Goal: Task Accomplishment & Management: Use online tool/utility

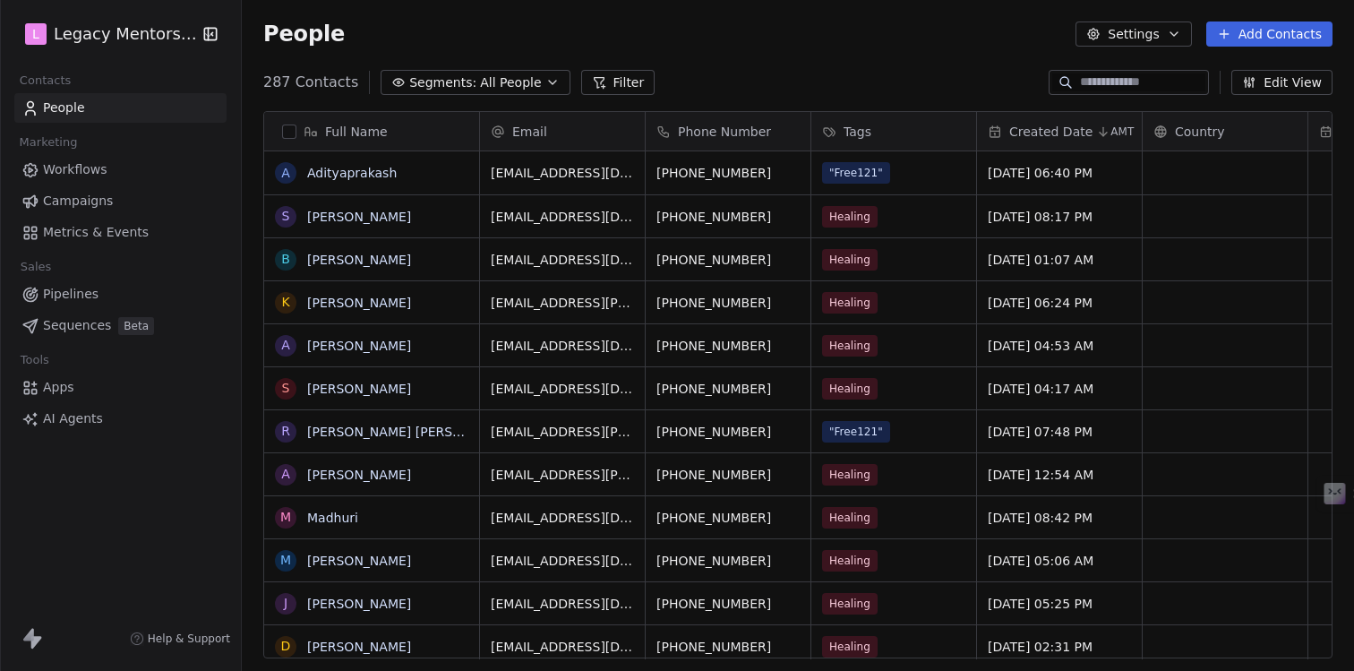
scroll to position [577, 1099]
click at [83, 170] on span "Workflows" at bounding box center [75, 169] width 64 height 19
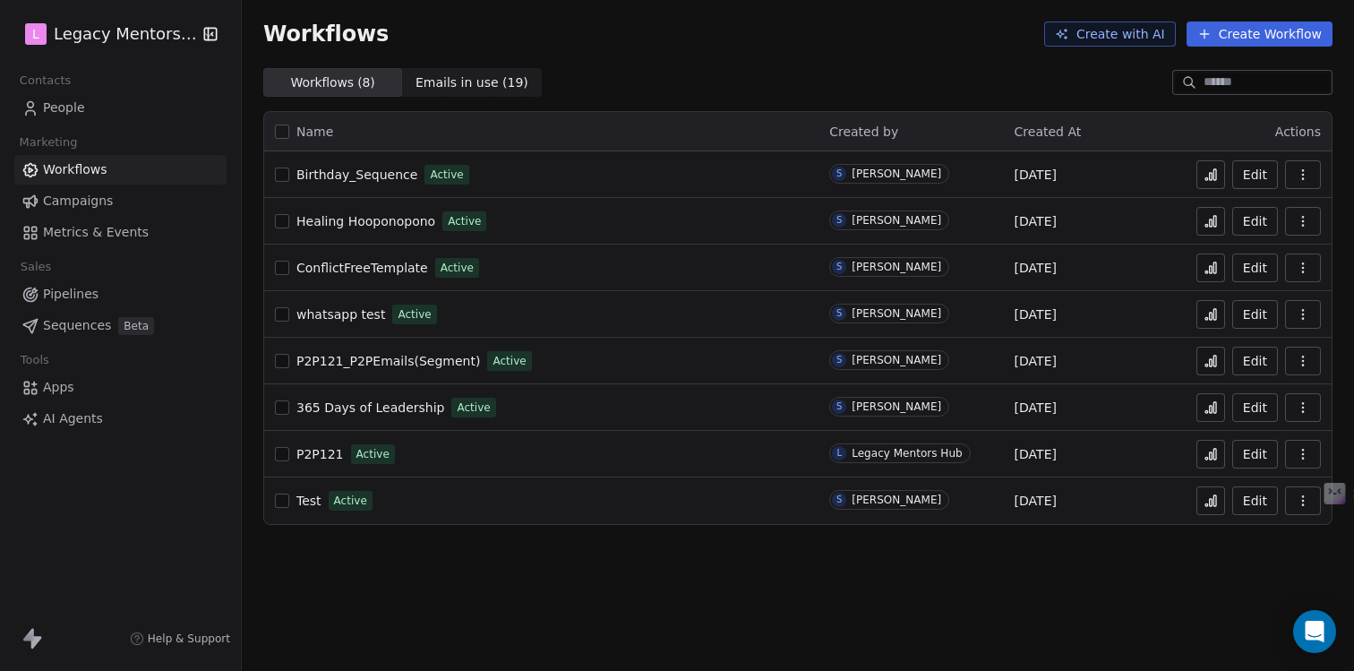
click at [1249, 39] on button "Create Workflow" at bounding box center [1260, 33] width 146 height 25
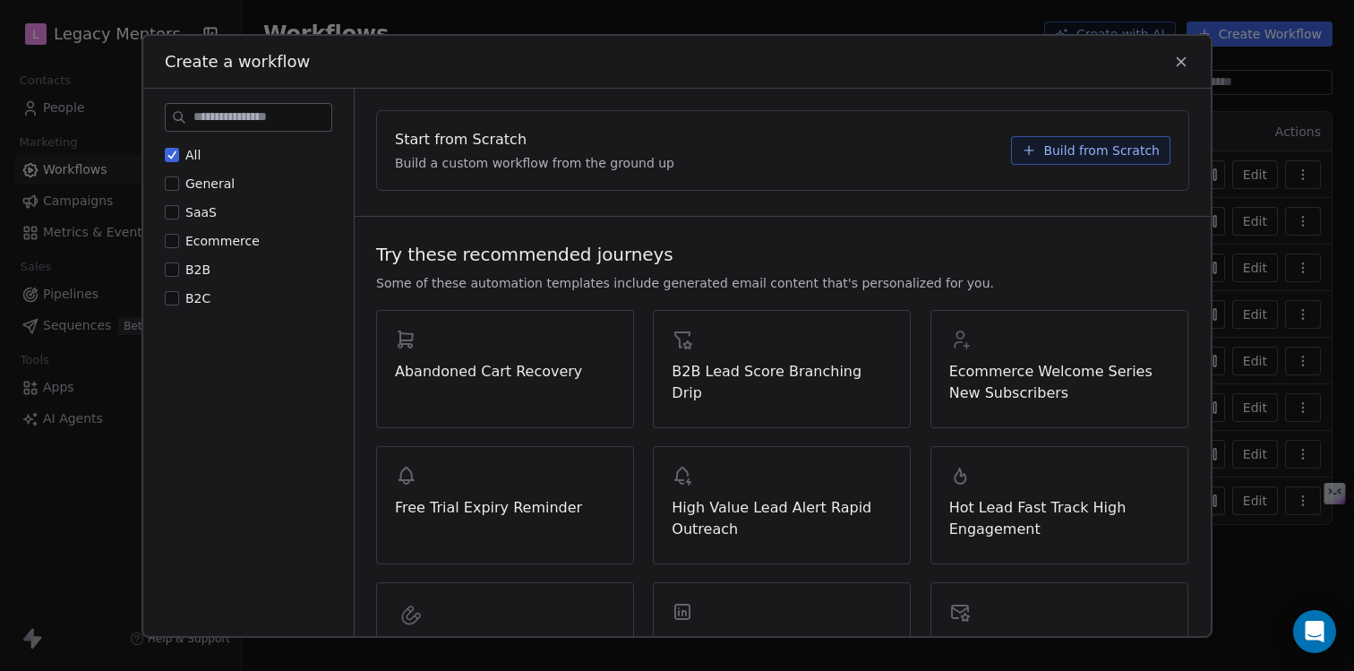
click at [165, 161] on button "All" at bounding box center [172, 154] width 14 height 18
click at [1181, 66] on icon at bounding box center [1181, 61] width 16 height 16
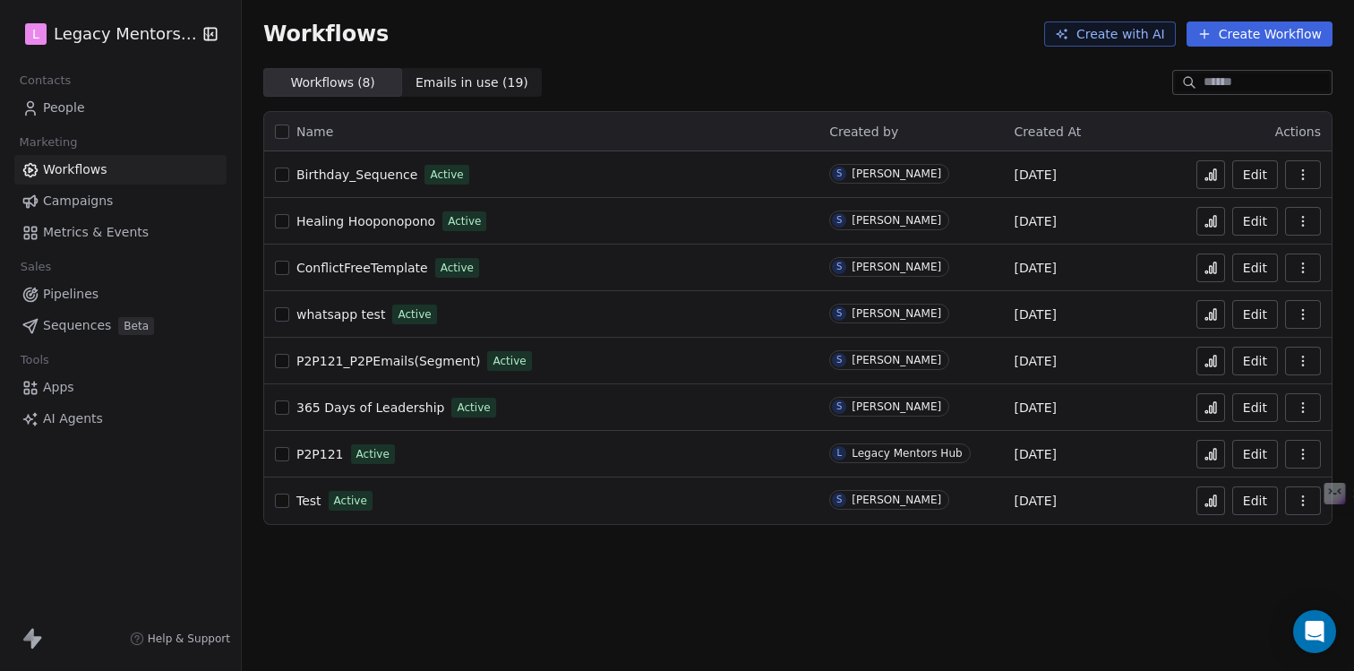
click at [47, 197] on span "Campaigns" at bounding box center [78, 201] width 70 height 19
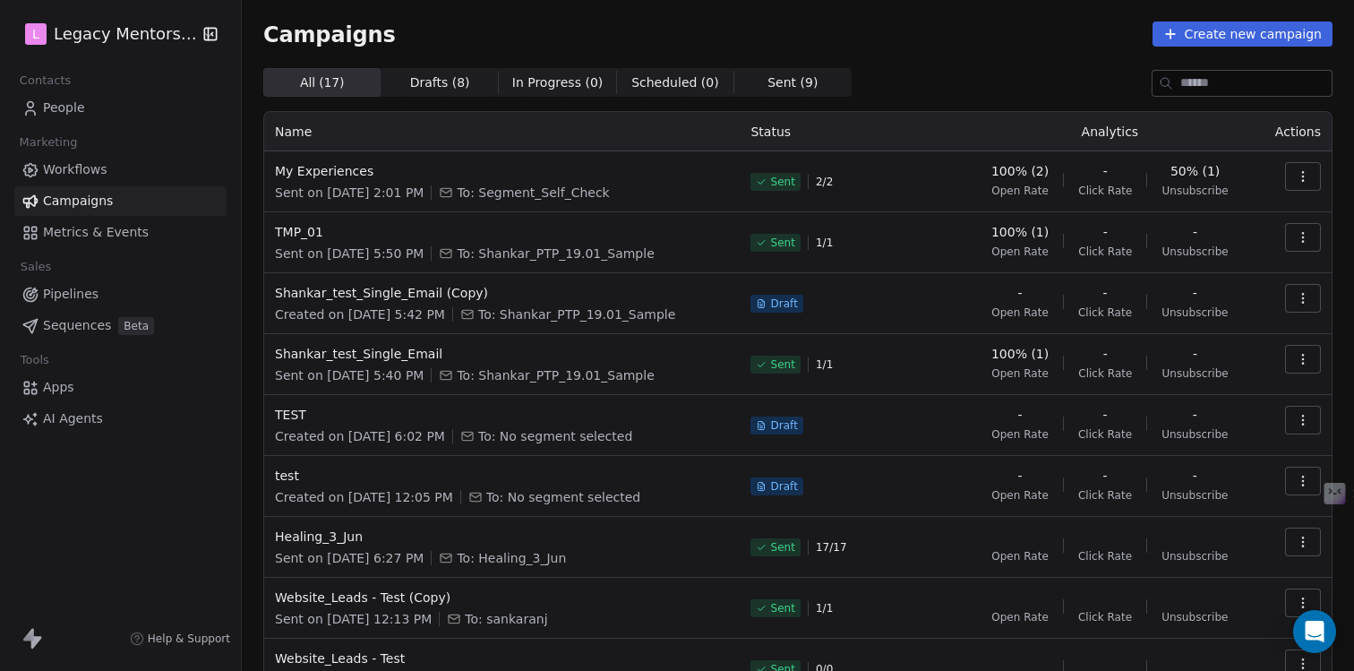
click at [1284, 32] on button "Create new campaign" at bounding box center [1243, 33] width 180 height 25
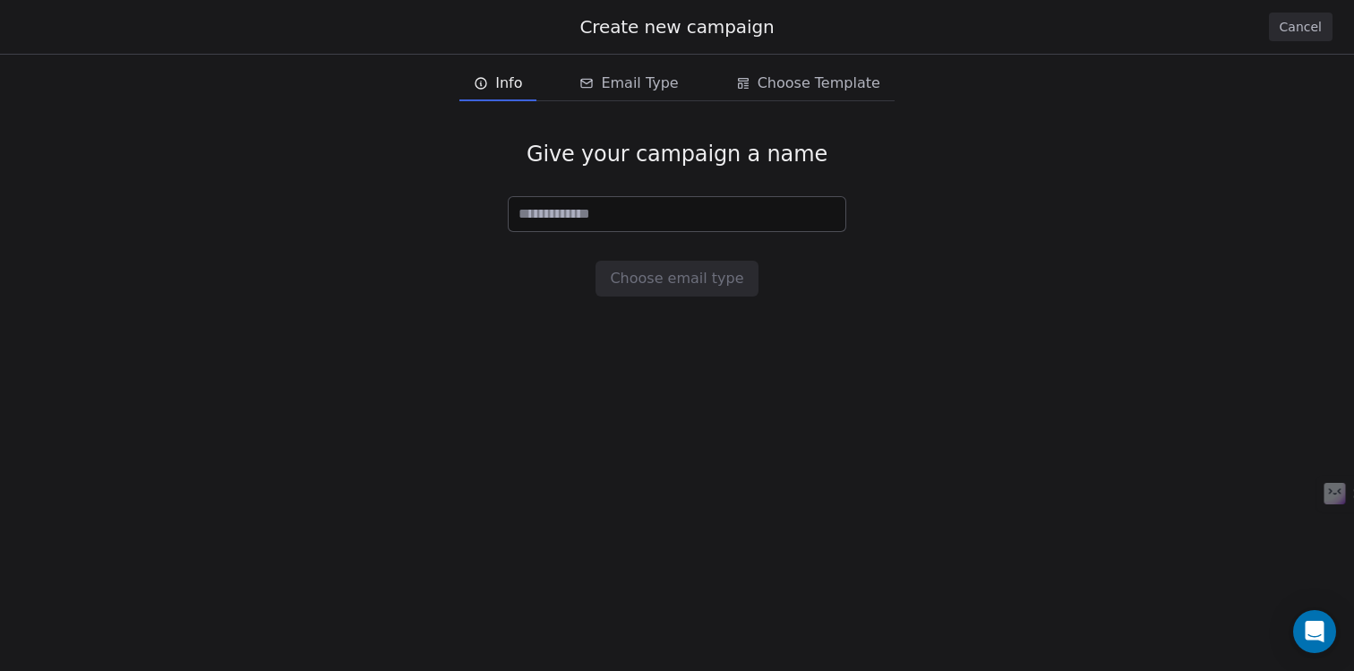
click at [1326, 23] on button "Cancel" at bounding box center [1301, 27] width 64 height 29
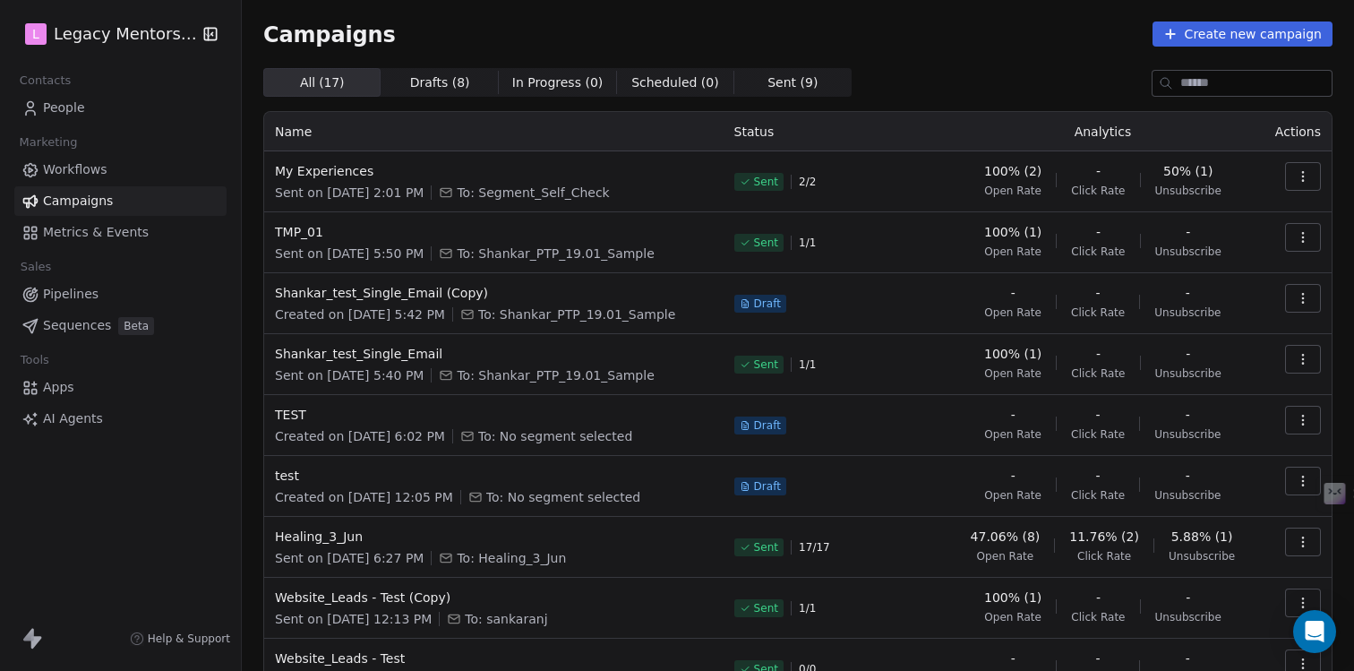
click at [93, 176] on span "Workflows" at bounding box center [75, 169] width 64 height 19
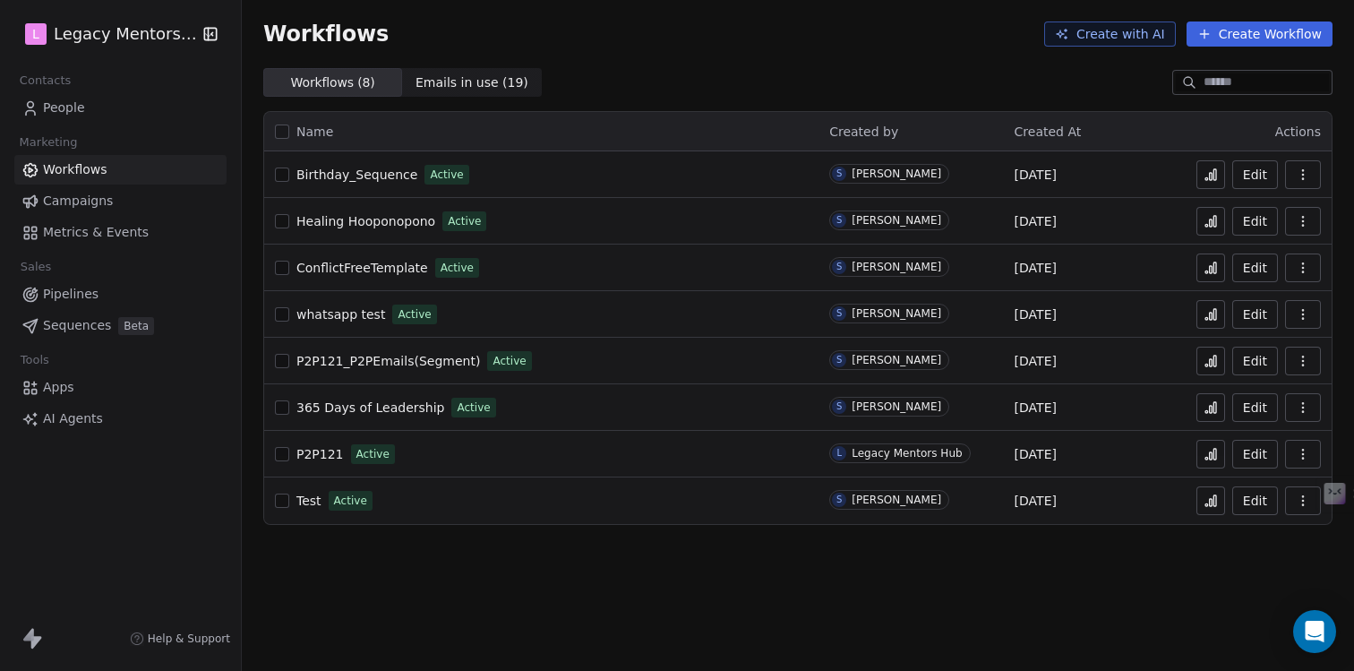
click at [105, 229] on span "Metrics & Events" at bounding box center [96, 232] width 106 height 19
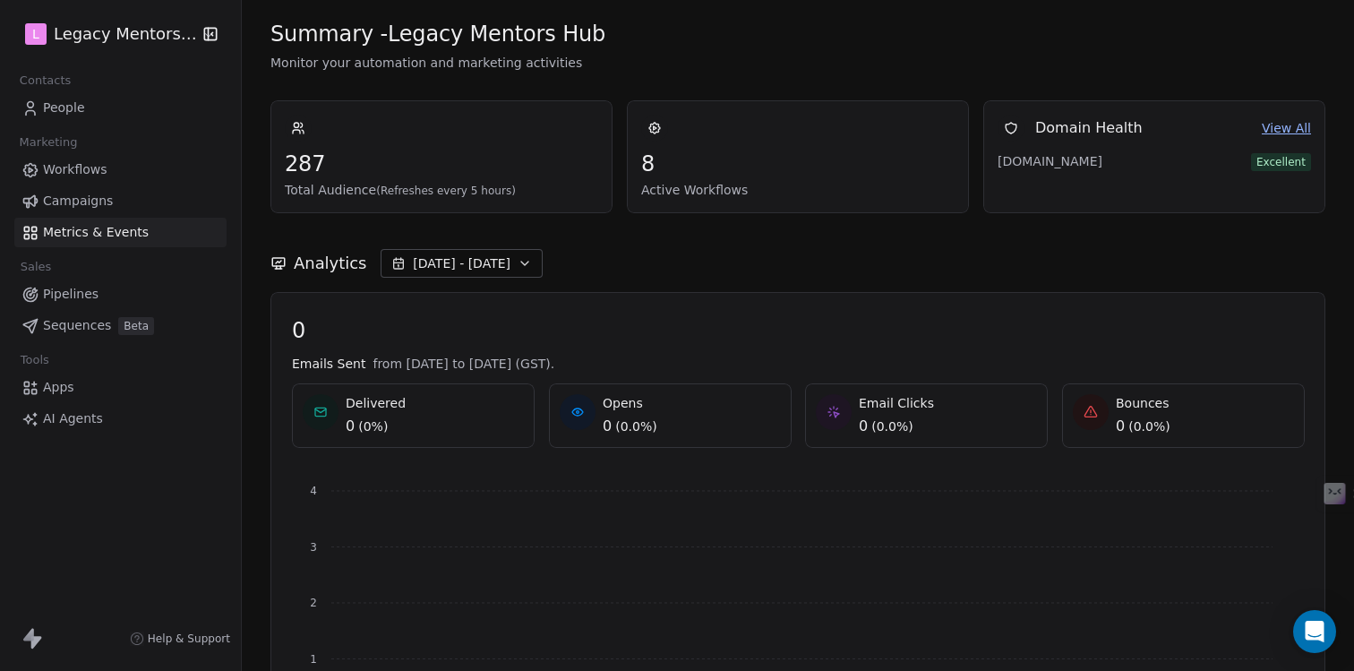
click at [751, 188] on span "Active Workflows" at bounding box center [798, 190] width 314 height 18
click at [88, 202] on span "Campaigns" at bounding box center [78, 201] width 70 height 19
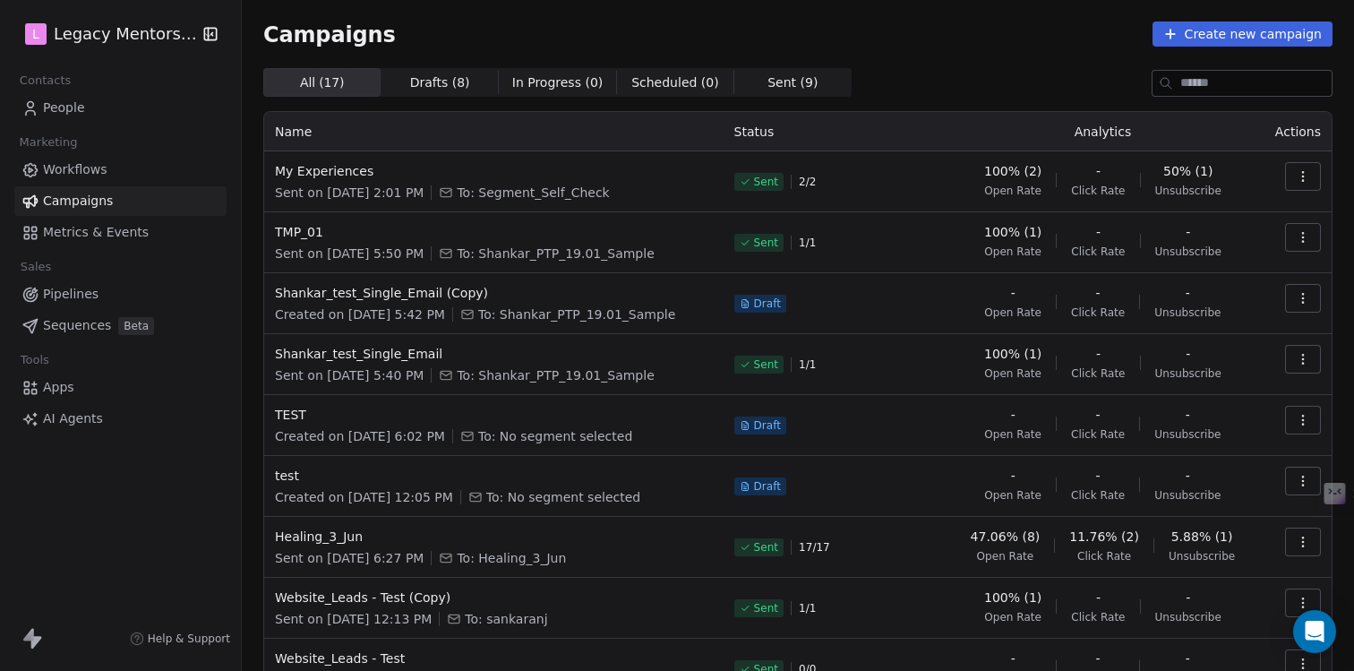
click at [84, 167] on span "Workflows" at bounding box center [75, 169] width 64 height 19
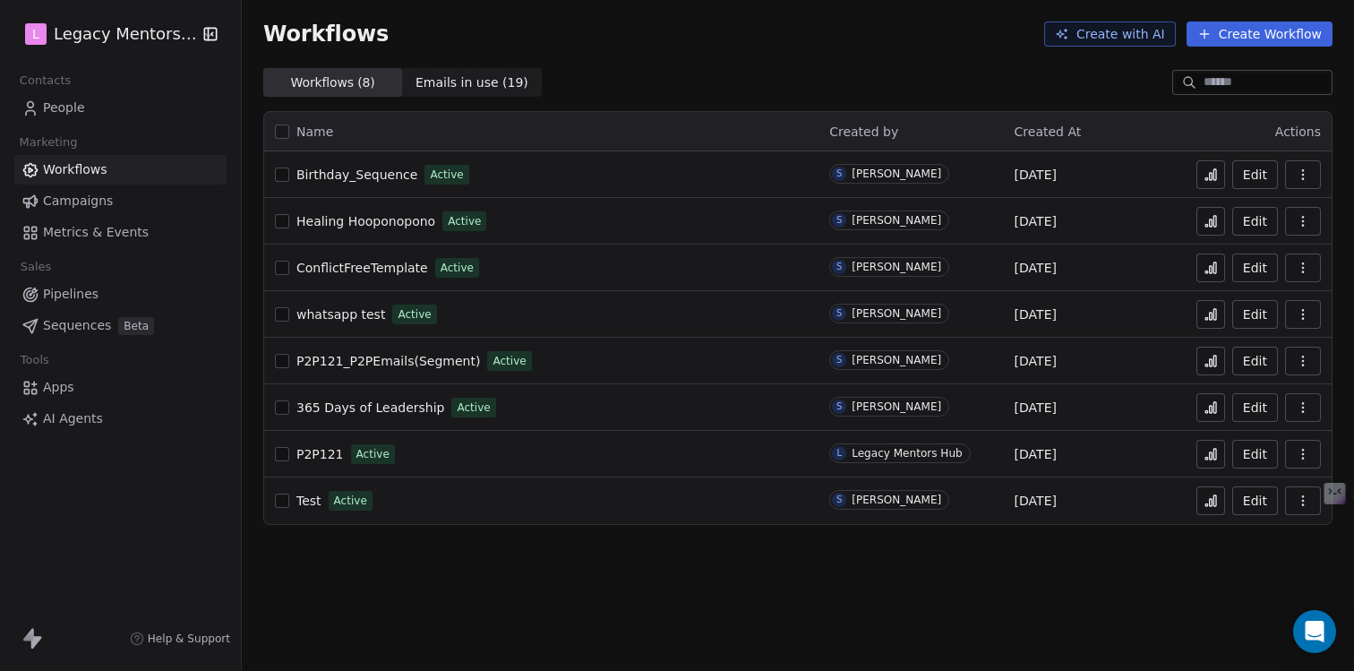
click at [364, 176] on span "Birthday_Sequence" at bounding box center [357, 175] width 121 height 14
click at [68, 113] on span "People" at bounding box center [64, 108] width 42 height 19
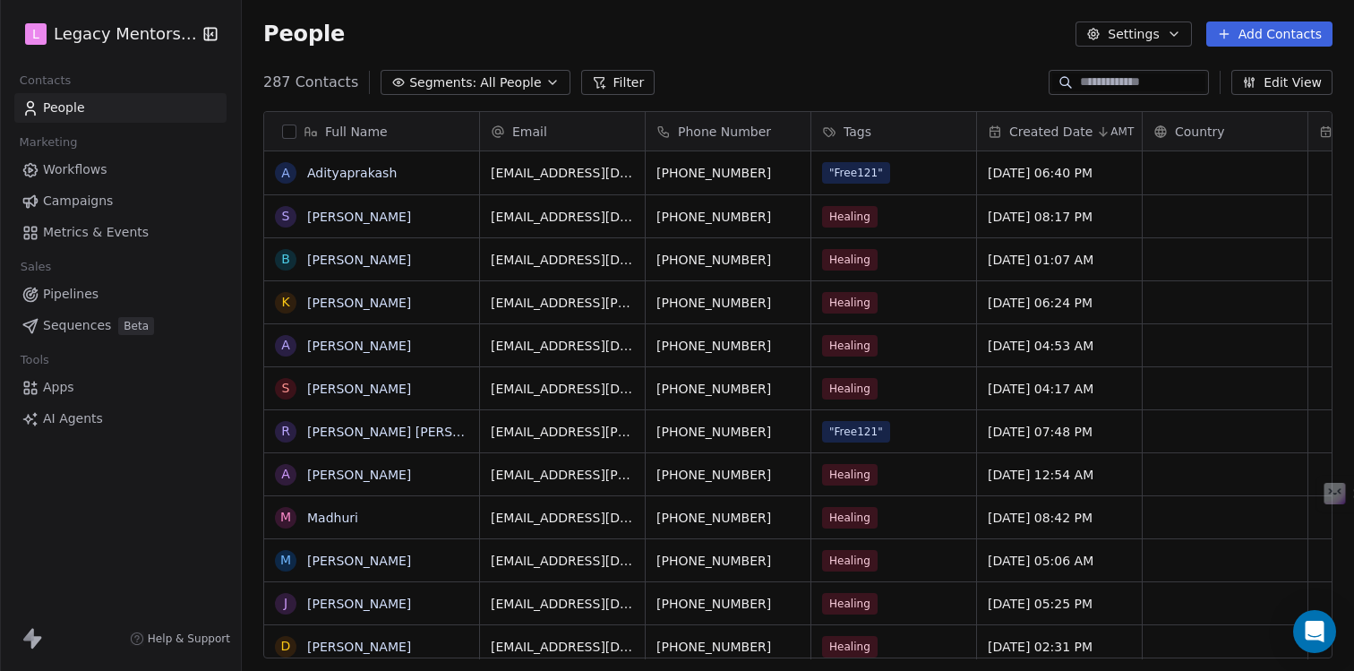
scroll to position [577, 1099]
click at [1138, 88] on input at bounding box center [1142, 82] width 125 height 18
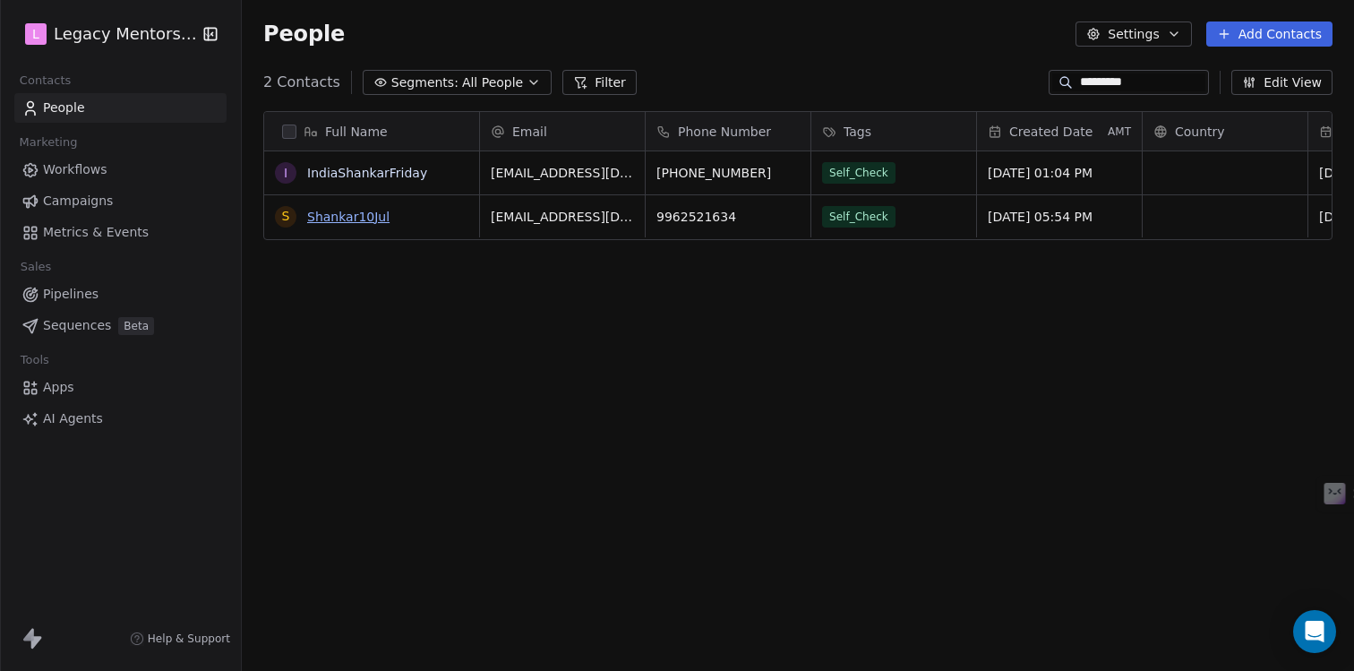
type input "*********"
click at [367, 214] on link "Shankar10Jul" at bounding box center [348, 217] width 82 height 14
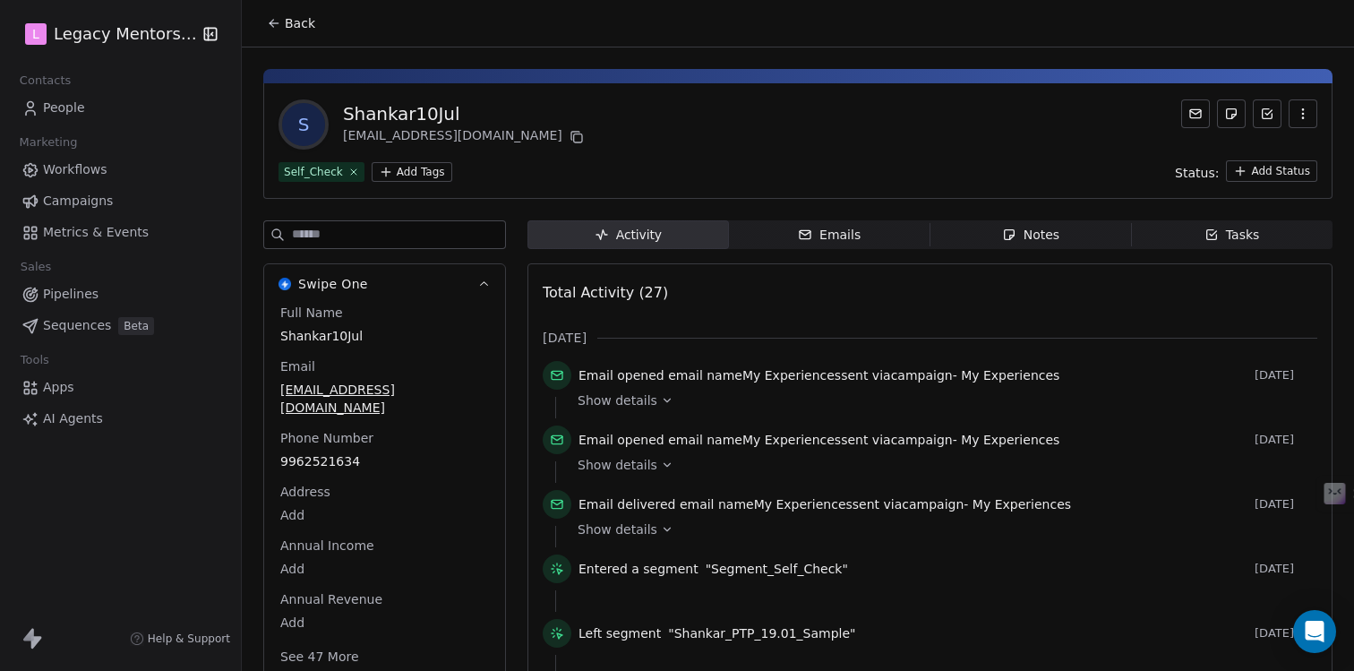
click at [1296, 119] on icon "button" at bounding box center [1303, 114] width 14 height 14
click at [1058, 110] on div "S Shankar10Jul sankaranj+10jul@gmail.com" at bounding box center [798, 124] width 1039 height 50
click at [1260, 117] on icon at bounding box center [1267, 114] width 14 height 14
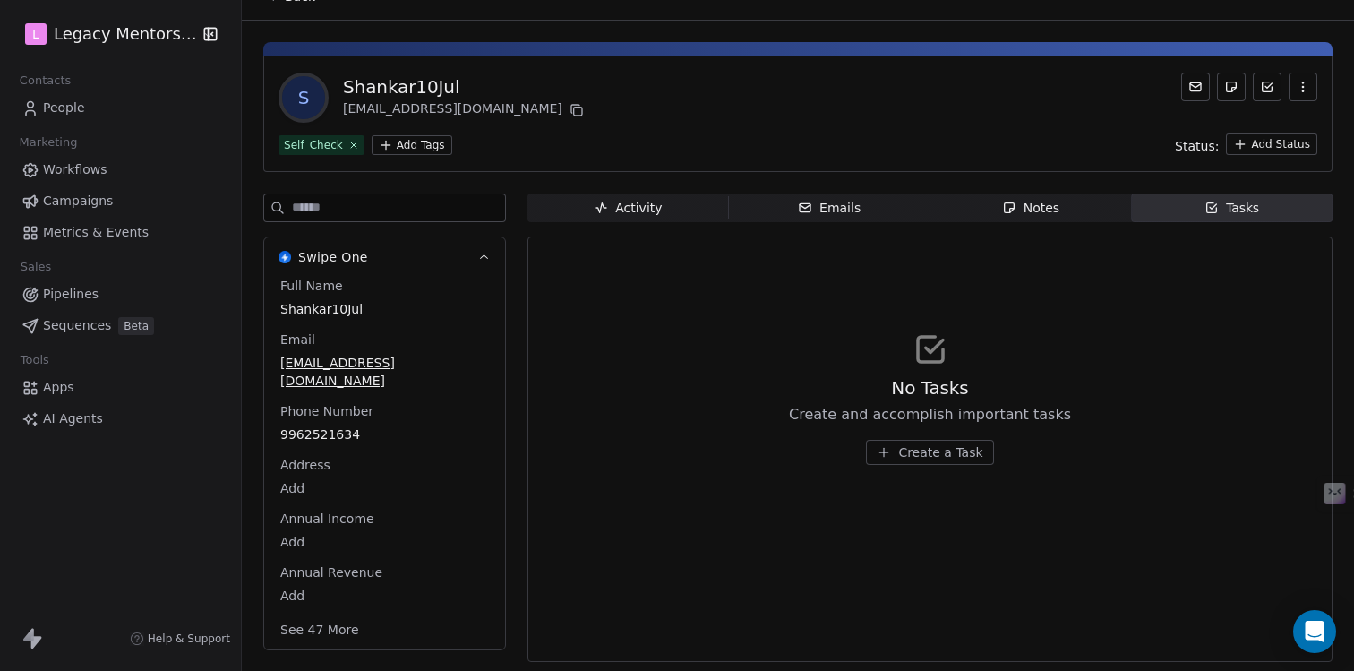
scroll to position [29, 0]
click at [380, 201] on input at bounding box center [398, 206] width 213 height 27
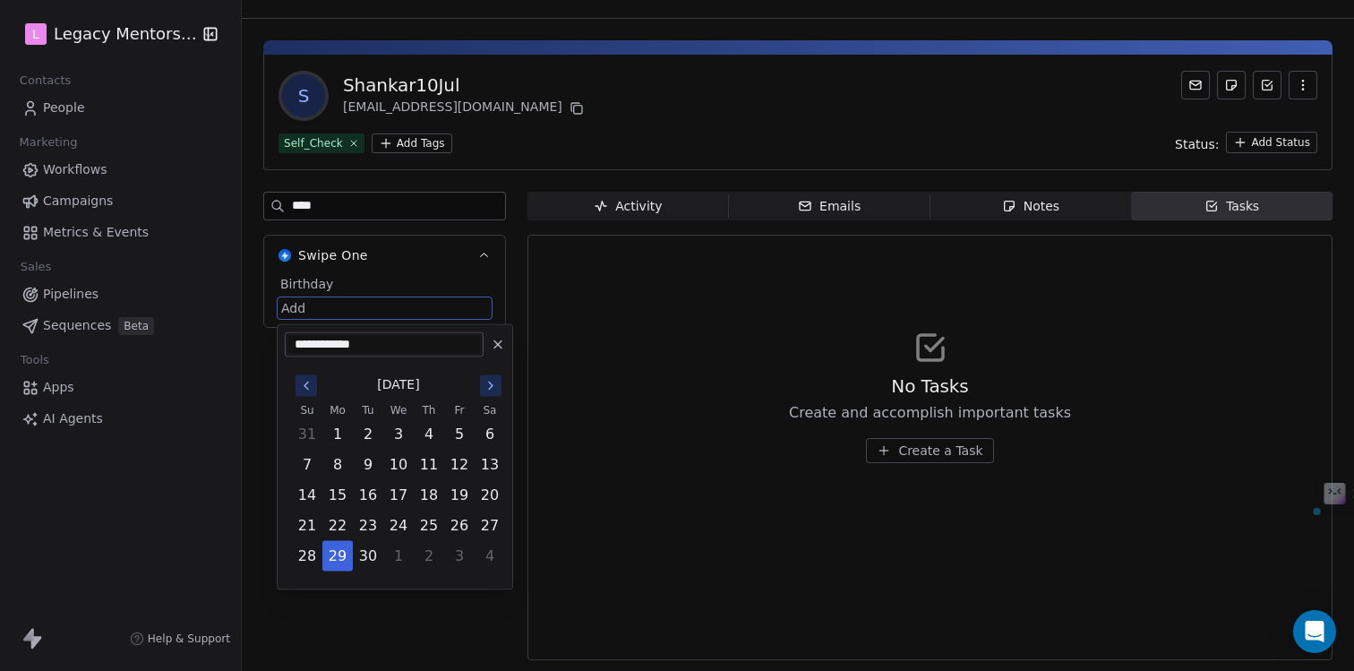
click at [301, 314] on html "**********" at bounding box center [677, 335] width 1354 height 671
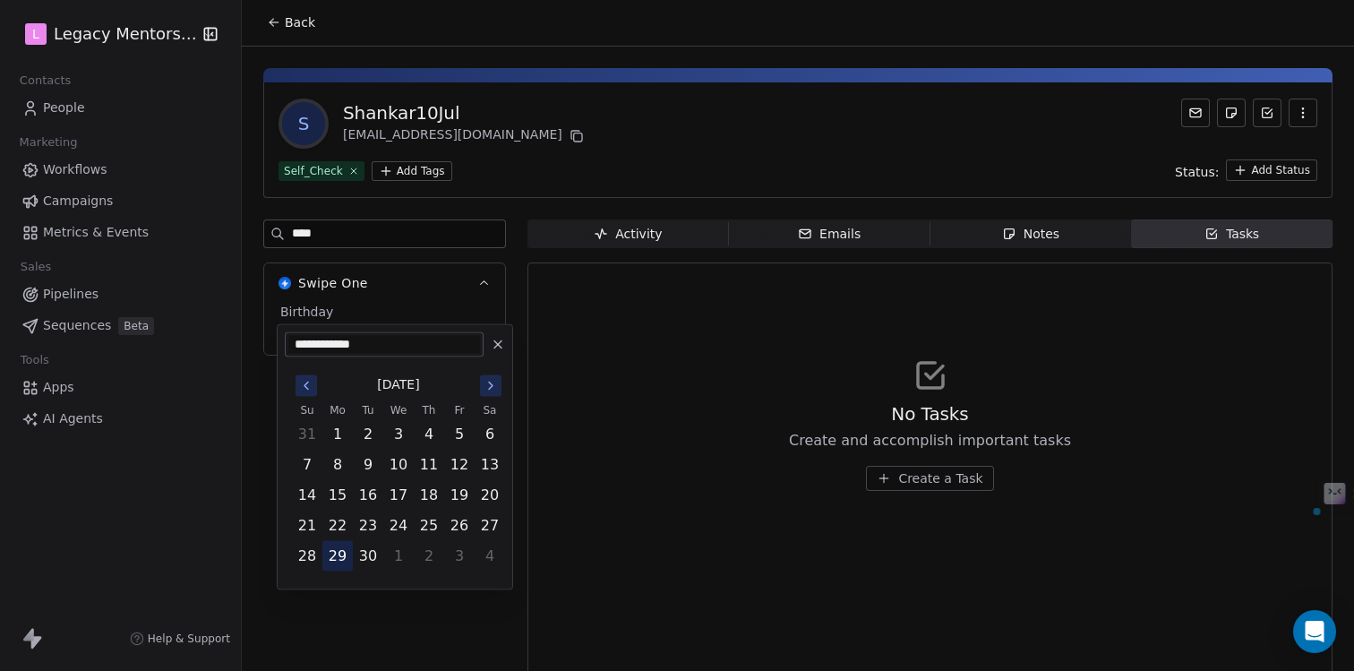
click at [343, 558] on button "29" at bounding box center [337, 556] width 29 height 29
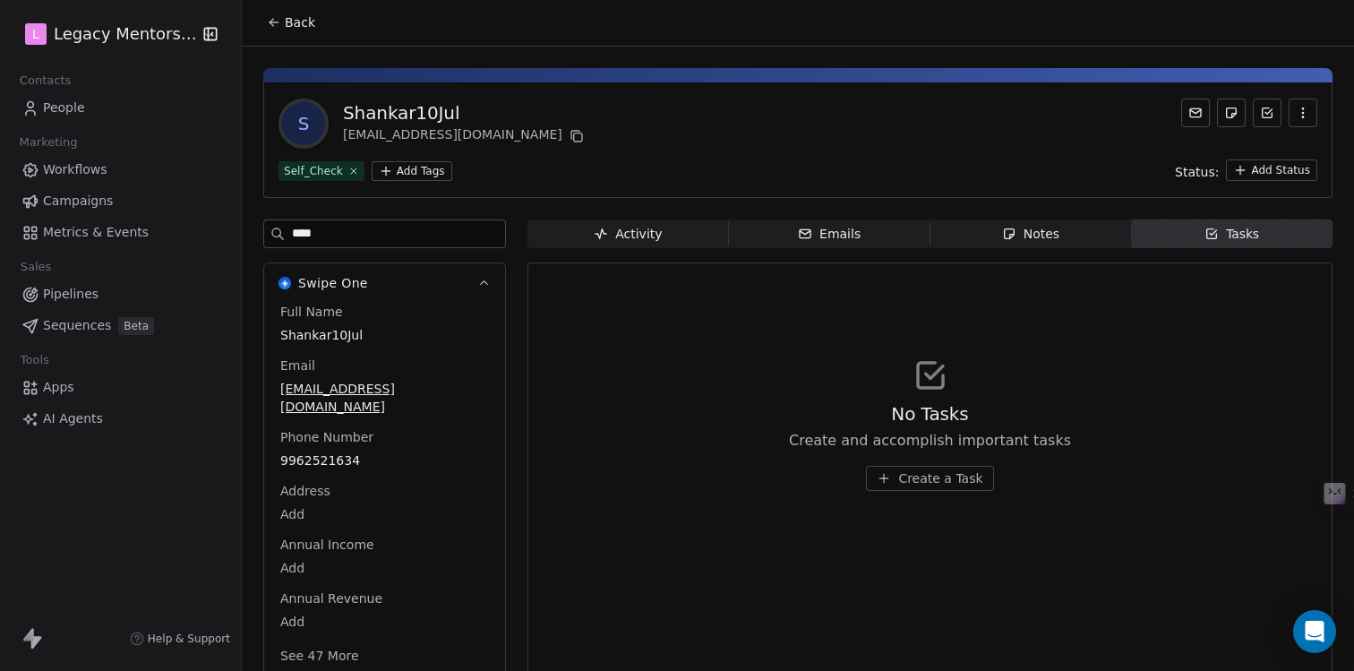
scroll to position [29, 0]
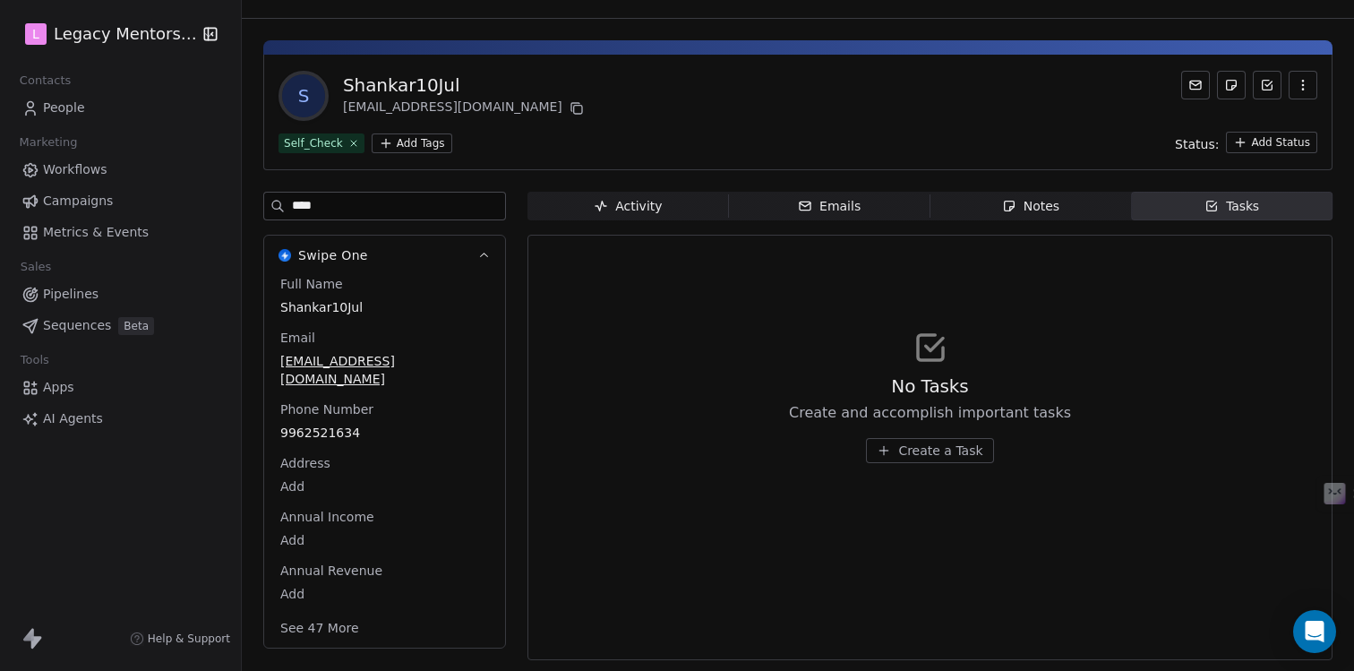
click at [543, 494] on div "No Tasks Create and accomplish important tasks Create a Task" at bounding box center [930, 396] width 775 height 220
click at [422, 204] on input "****" at bounding box center [398, 206] width 213 height 27
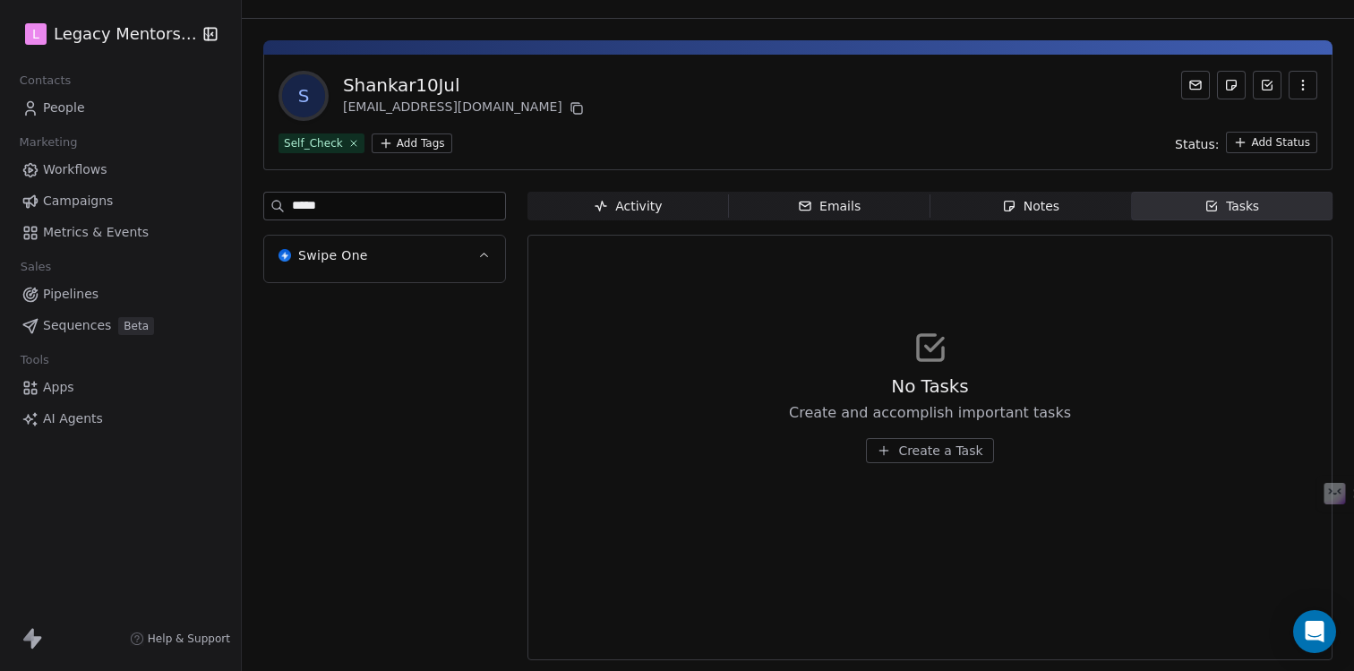
type input "****"
click at [348, 307] on div "Birthday Sep 29, 2025" at bounding box center [385, 297] width 216 height 45
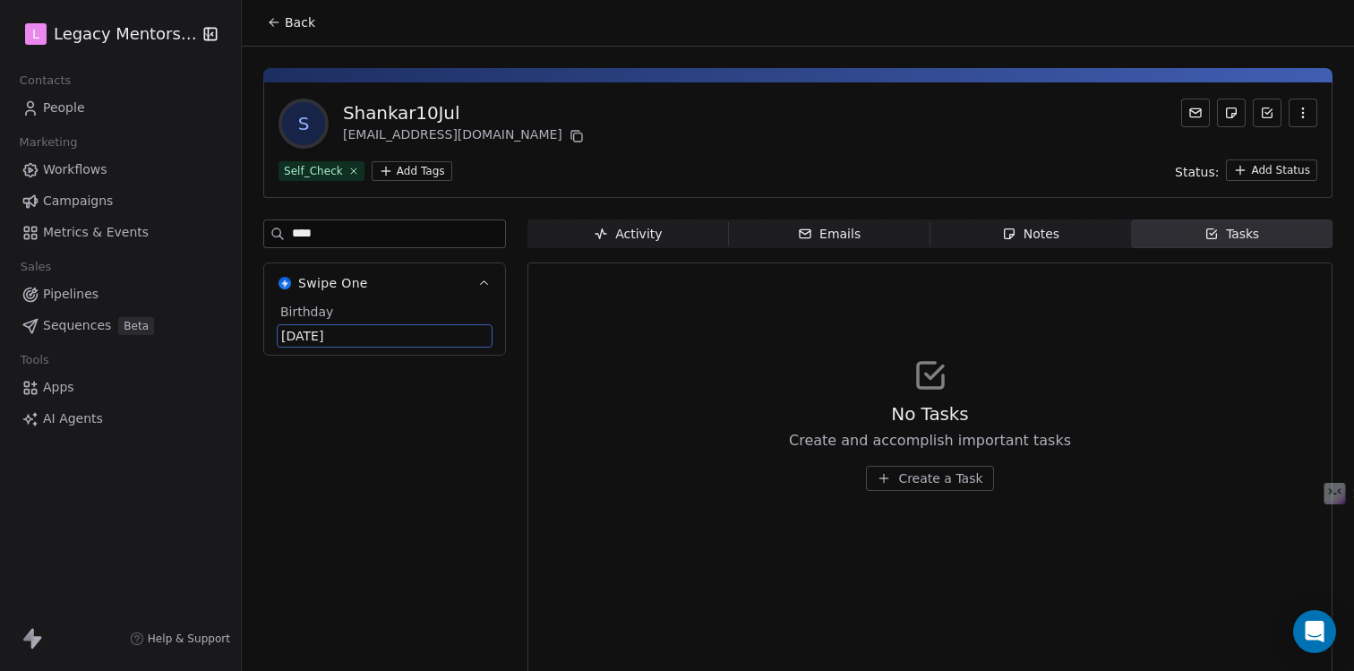
click at [374, 333] on span "Sep 29, 2025" at bounding box center [384, 336] width 207 height 18
click at [360, 337] on span "Sep 29, 2025" at bounding box center [384, 336] width 207 height 18
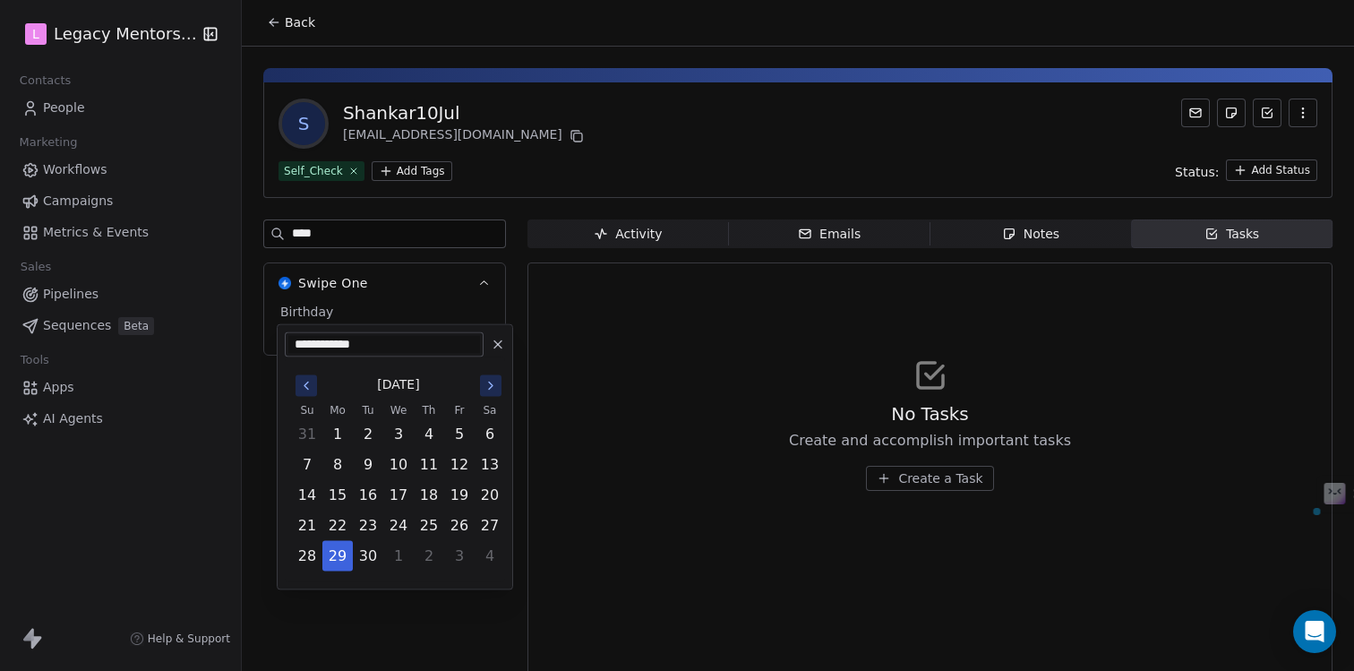
click at [386, 347] on input "**********" at bounding box center [384, 345] width 192 height 18
type input "**********"
click at [372, 552] on button "29" at bounding box center [368, 556] width 29 height 29
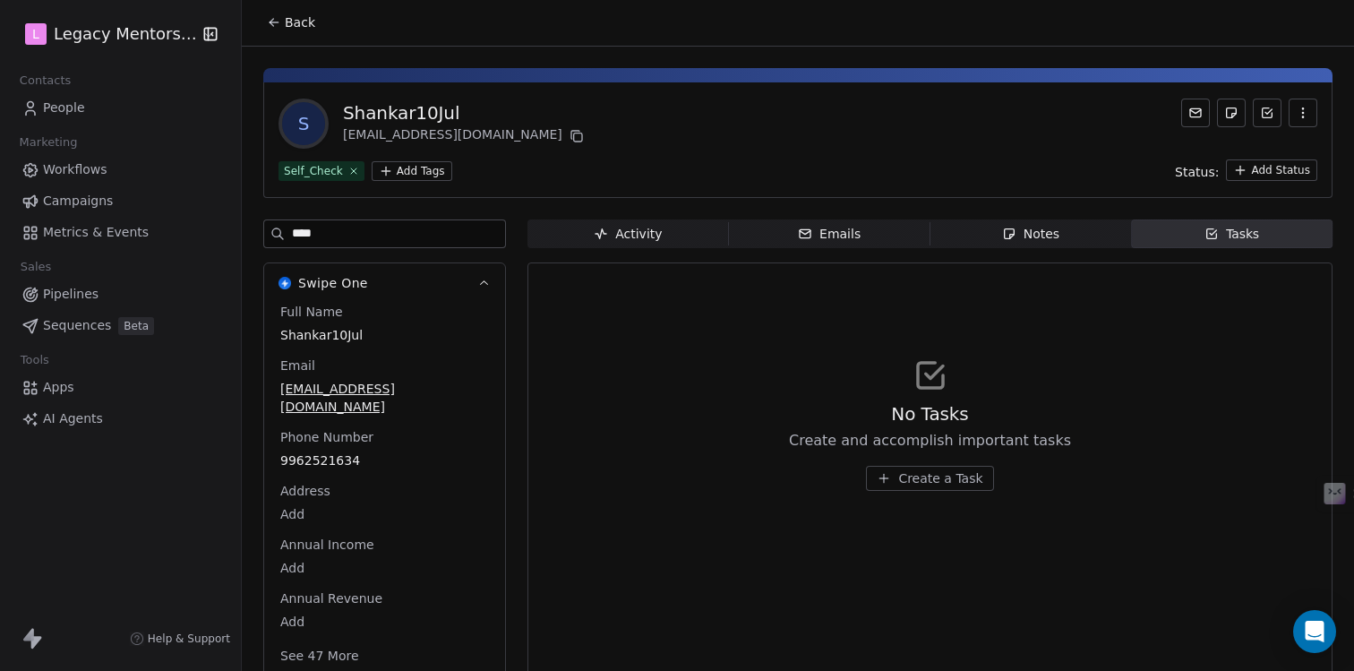
click at [563, 159] on div "Self_Check Add Tags Status: Add Status" at bounding box center [798, 169] width 1039 height 21
click at [275, 23] on icon at bounding box center [274, 22] width 14 height 14
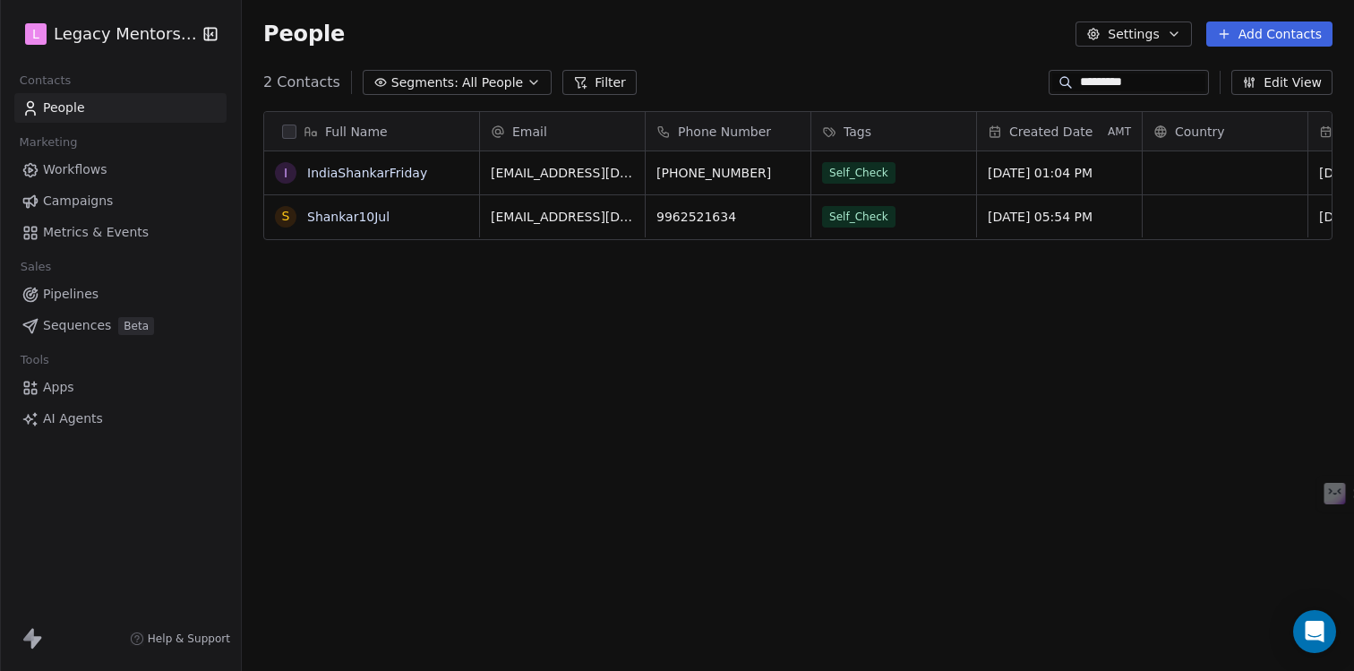
scroll to position [577, 1099]
click at [82, 163] on span "Workflows" at bounding box center [75, 169] width 64 height 19
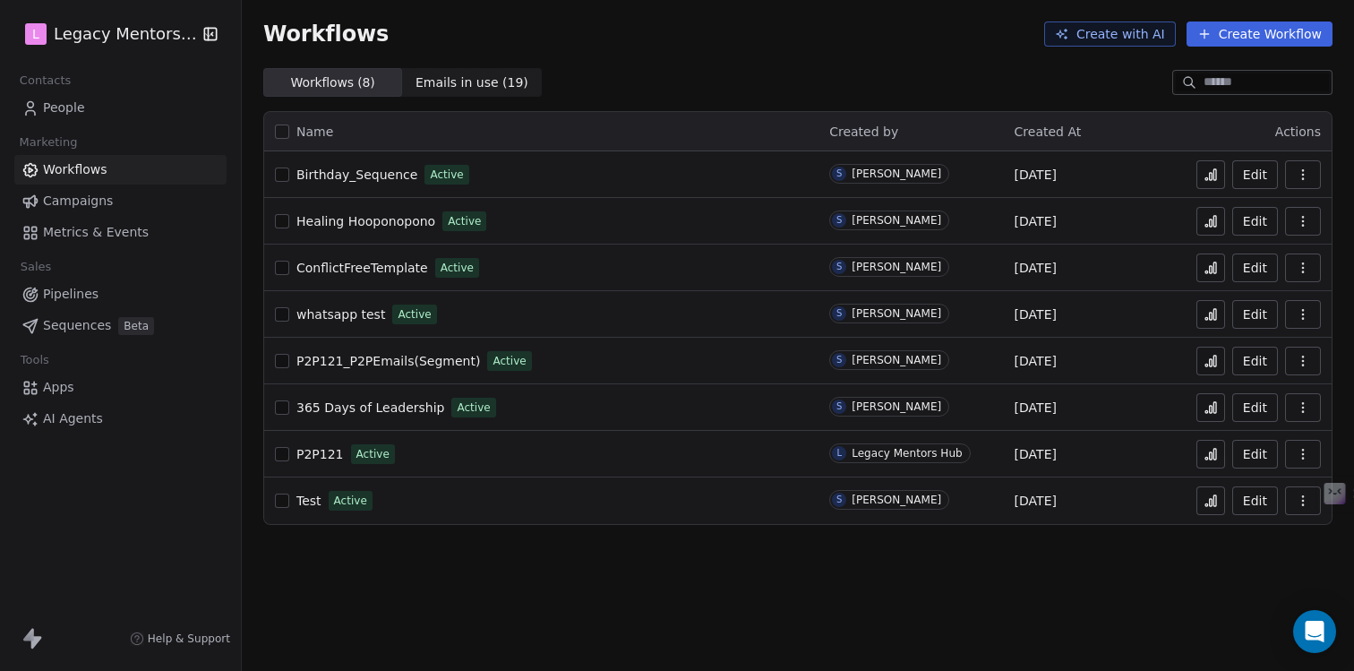
click at [1138, 38] on button "Create with AI" at bounding box center [1110, 33] width 132 height 25
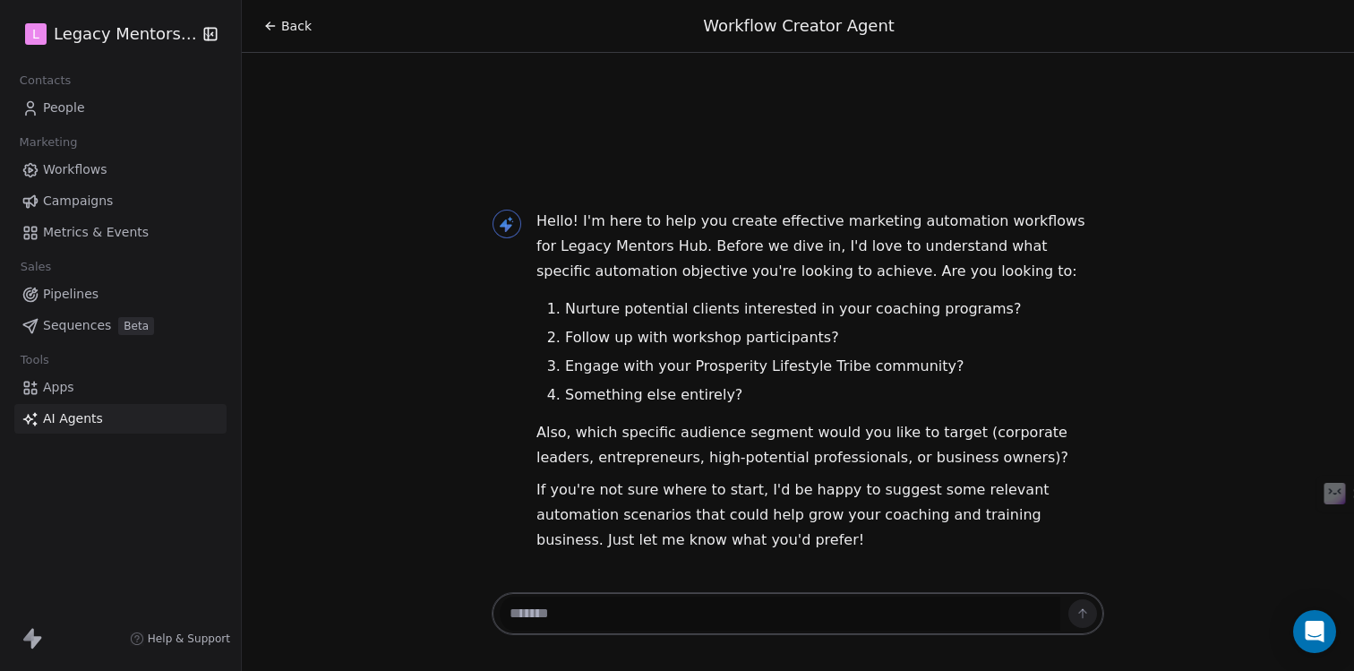
click at [617, 595] on div at bounding box center [798, 613] width 613 height 43
click at [616, 607] on textarea at bounding box center [780, 614] width 561 height 34
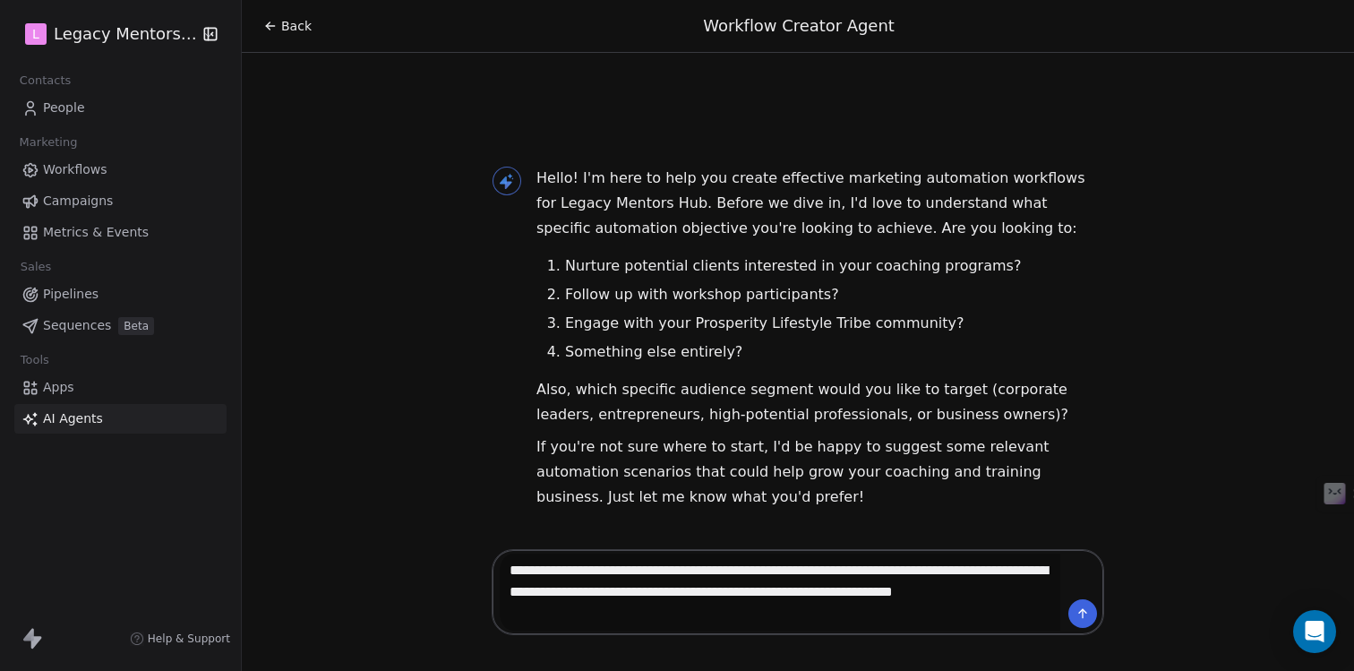
type textarea "**********"
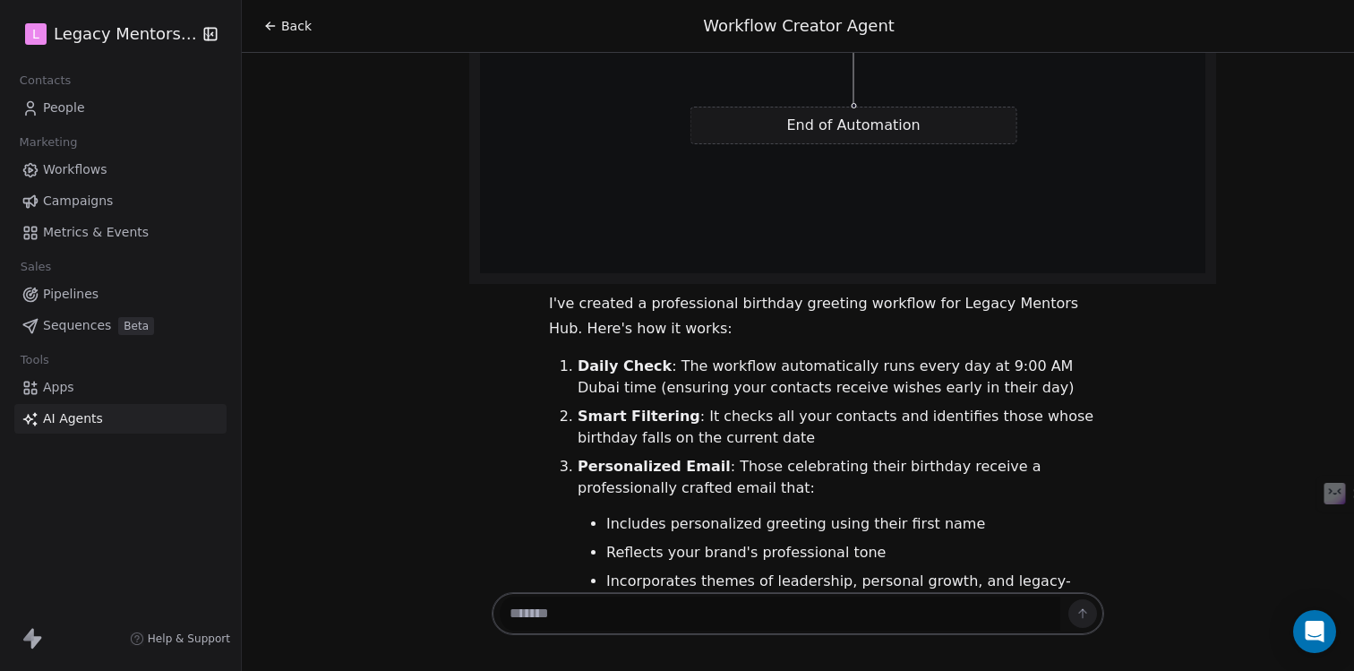
scroll to position [1726, 0]
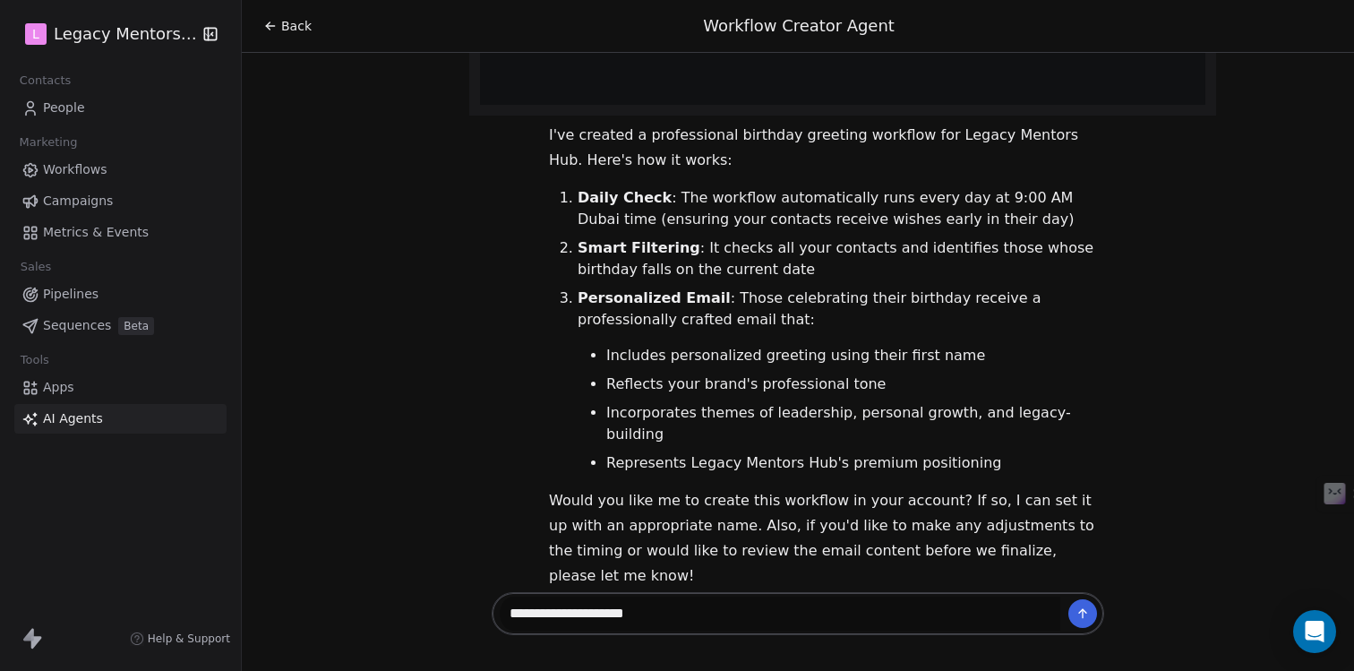
type textarea "**********"
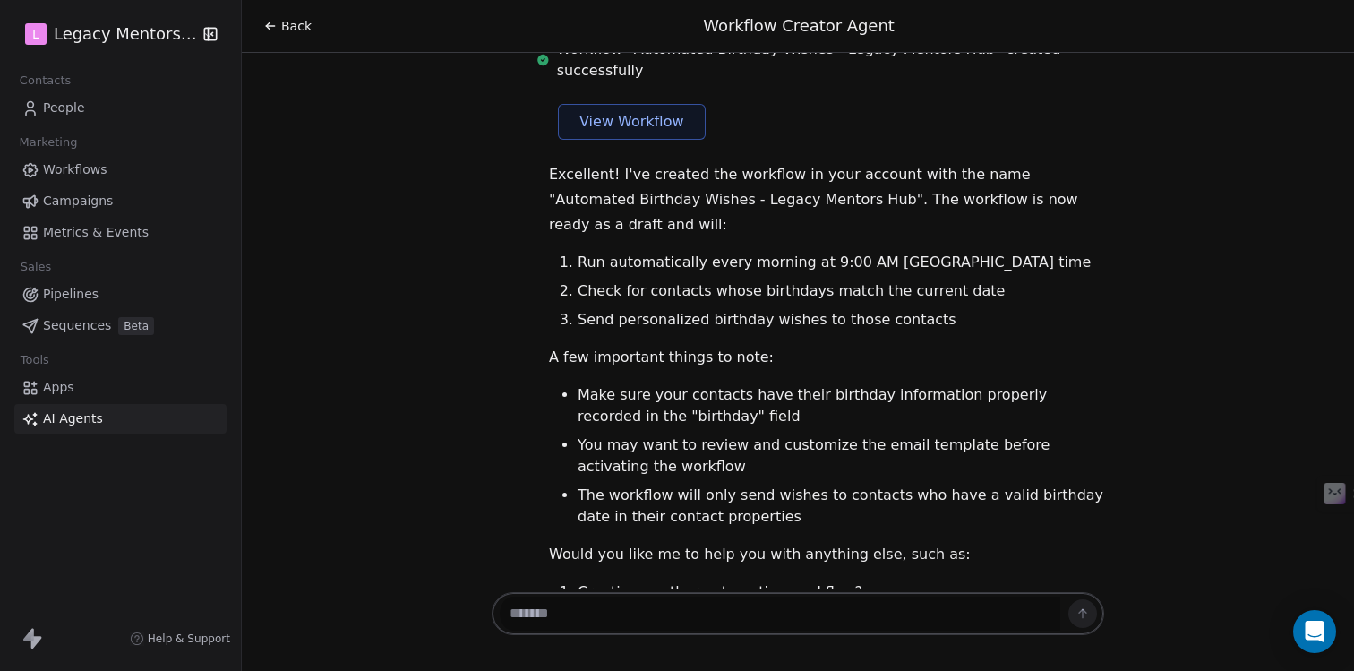
scroll to position [2318, 0]
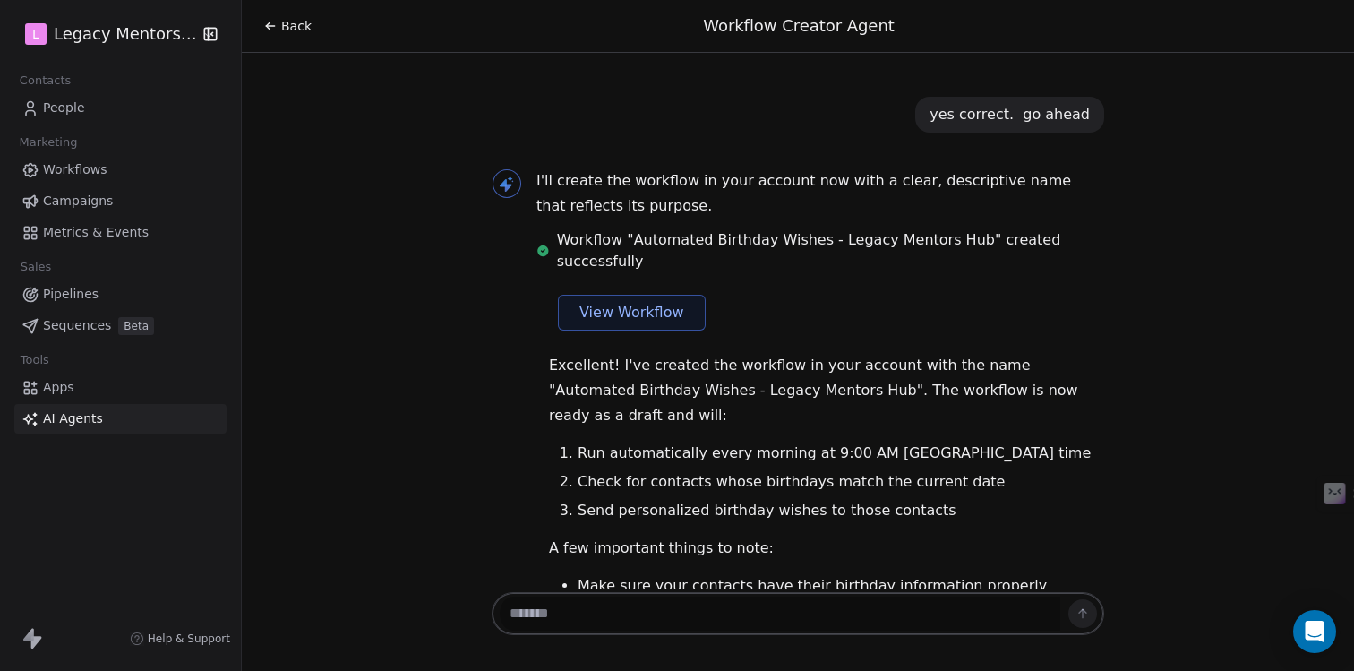
click at [654, 295] on button "View Workflow" at bounding box center [632, 313] width 148 height 36
